Goal: Task Accomplishment & Management: Use online tool/utility

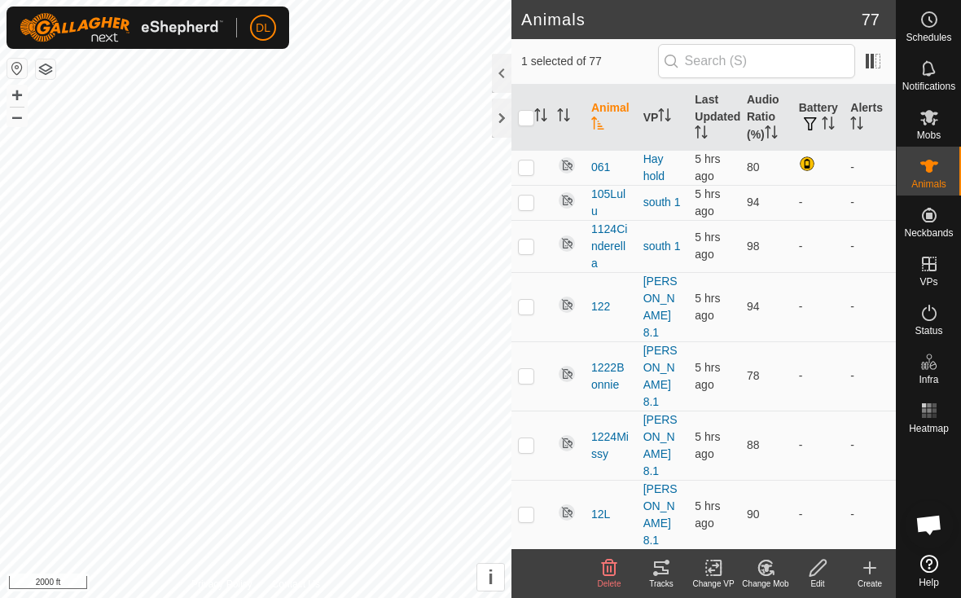
scroll to position [2960, 0]
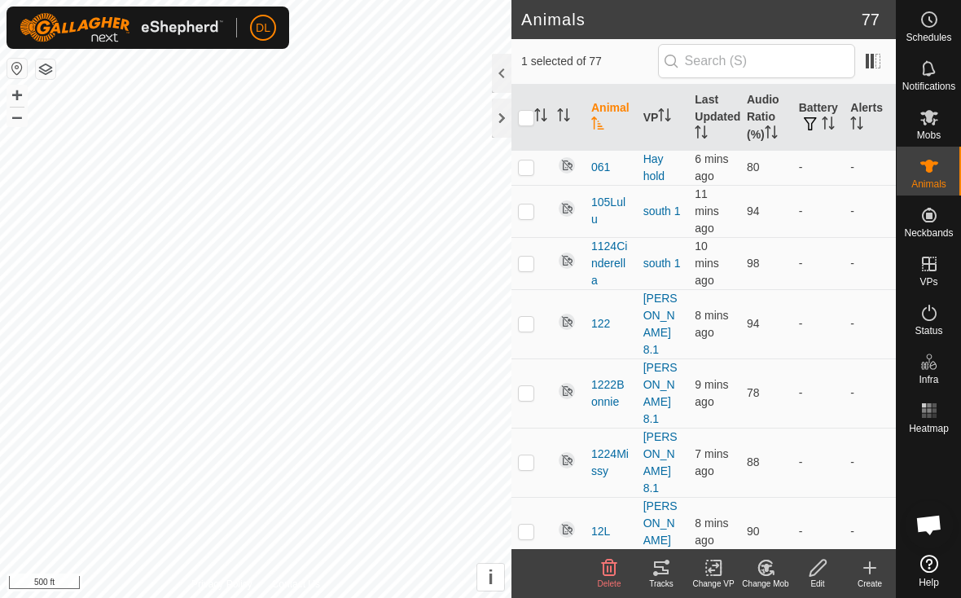
click at [657, 578] on div "Tracks" at bounding box center [662, 584] width 52 height 12
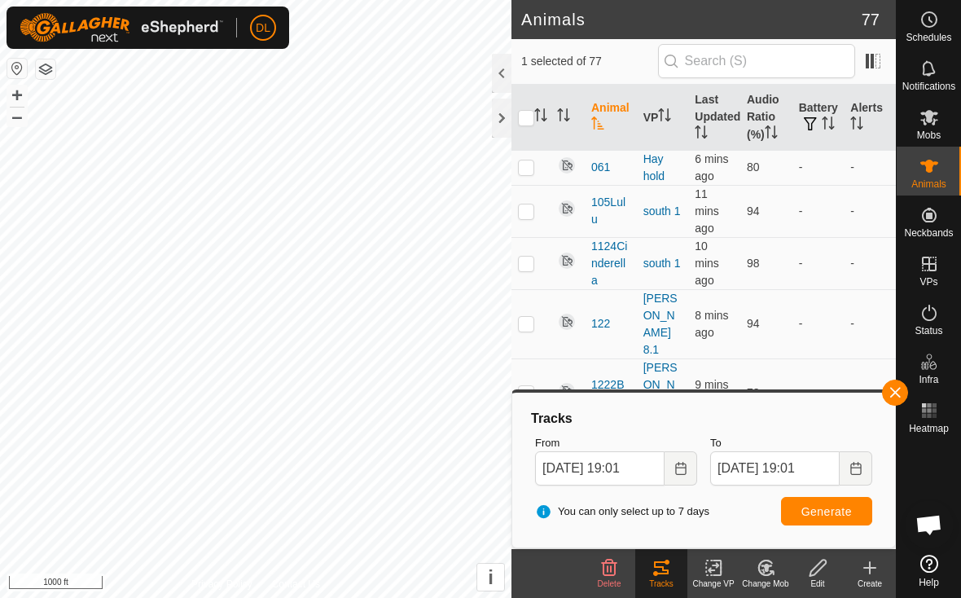
drag, startPoint x: 895, startPoint y: 392, endPoint x: 746, endPoint y: 378, distance: 149.7
click at [895, 392] on button "button" at bounding box center [895, 393] width 26 height 26
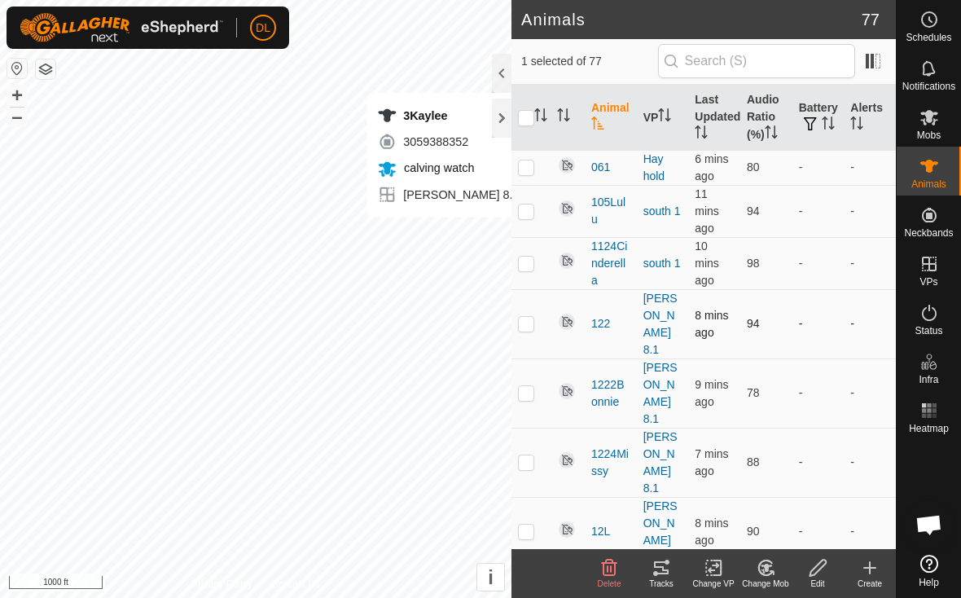
checkbox input "false"
click at [657, 574] on icon at bounding box center [661, 567] width 15 height 13
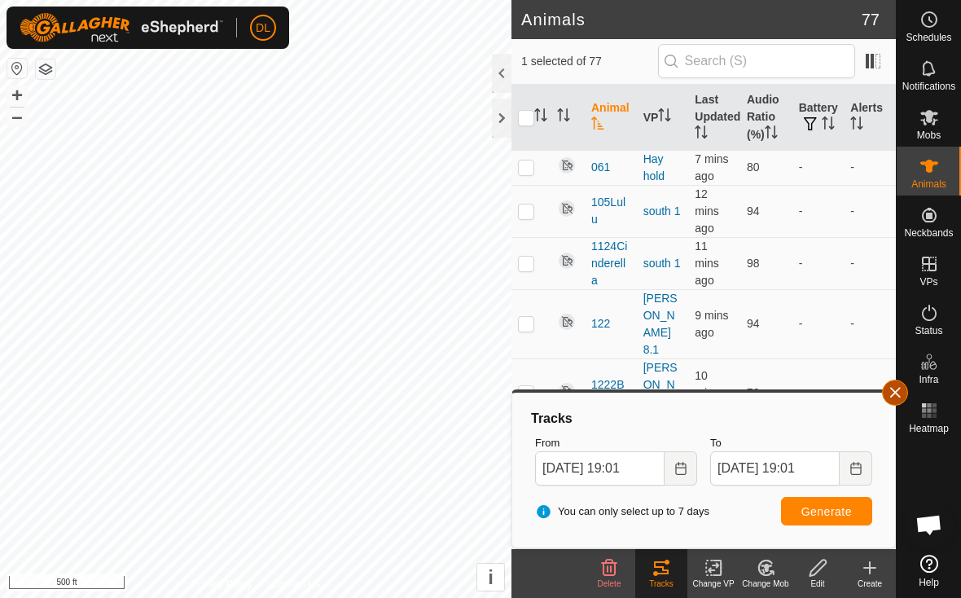
click at [891, 394] on button "button" at bounding box center [895, 393] width 26 height 26
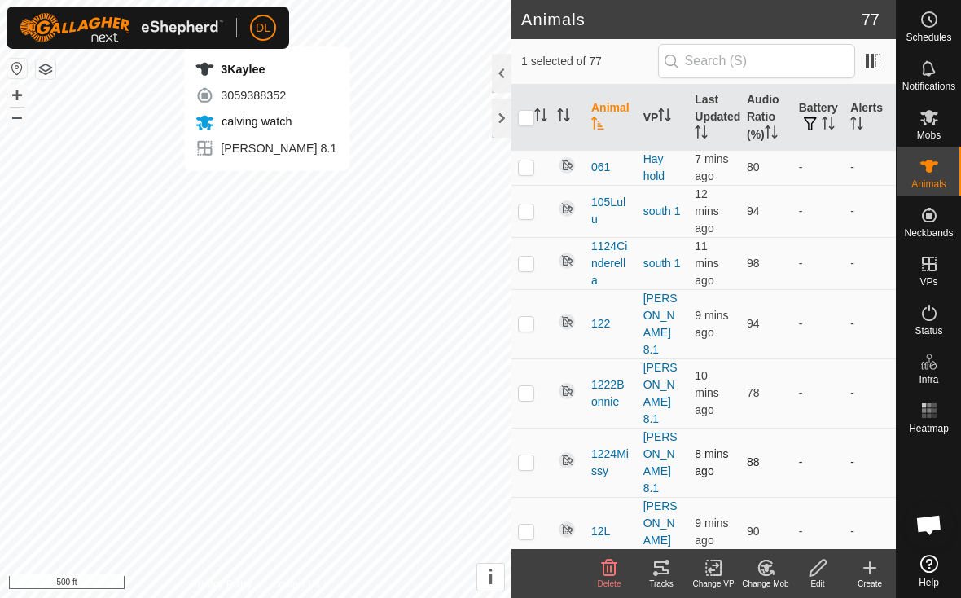
checkbox input "false"
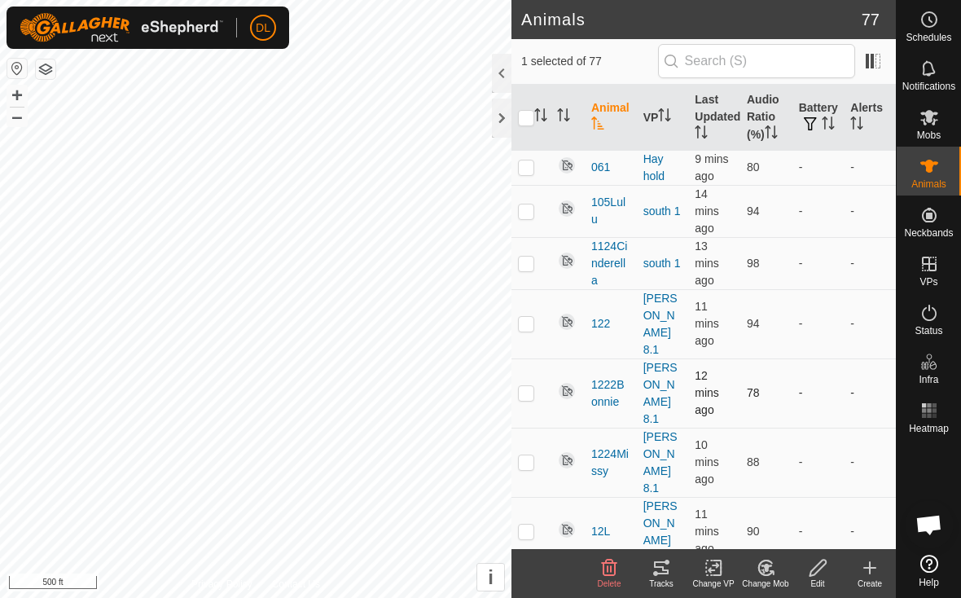
checkbox input "true"
click at [661, 574] on icon at bounding box center [662, 568] width 20 height 20
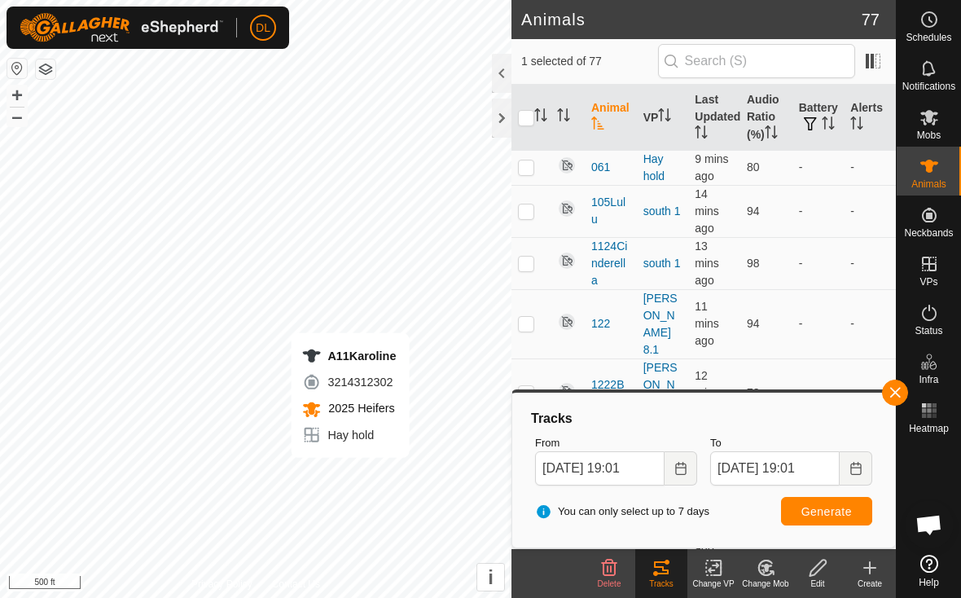
checkbox input "true"
checkbox input "false"
click at [827, 515] on span "Generate" at bounding box center [827, 511] width 51 height 13
